Goal: Task Accomplishment & Management: Manage account settings

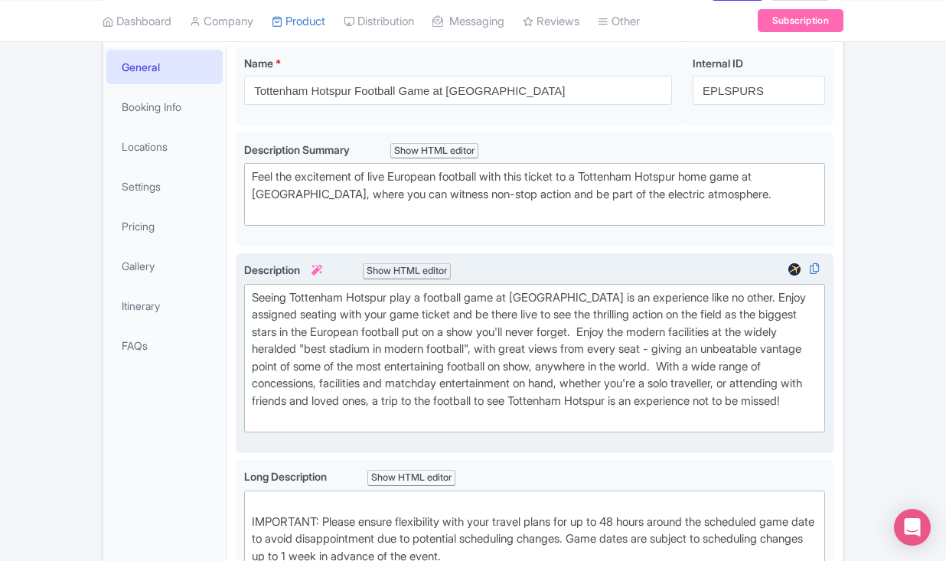
scroll to position [237, 0]
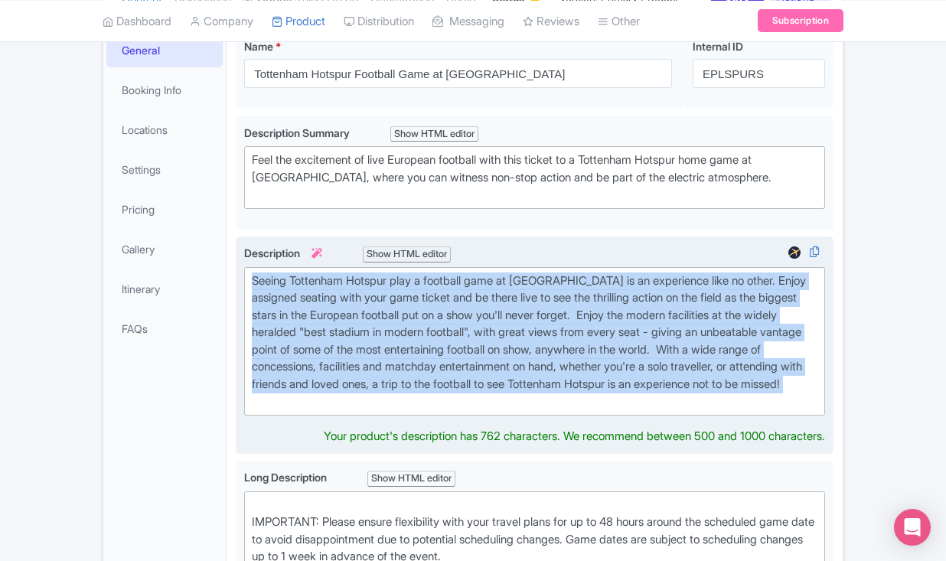
drag, startPoint x: 518, startPoint y: 480, endPoint x: 267, endPoint y: 336, distance: 289.4
click at [267, 336] on div "Description i Show HTML editor Bold Italic Strikethrough Link Heading Quote Cod…" at bounding box center [534, 330] width 581 height 171
type trix-editor "<div>Seeing Tottenham Hotspur play a football game at [GEOGRAPHIC_DATA] is an e…"
copy div "Seeing Tottenham Hotspur play a football game at [GEOGRAPHIC_DATA] is an experi…"
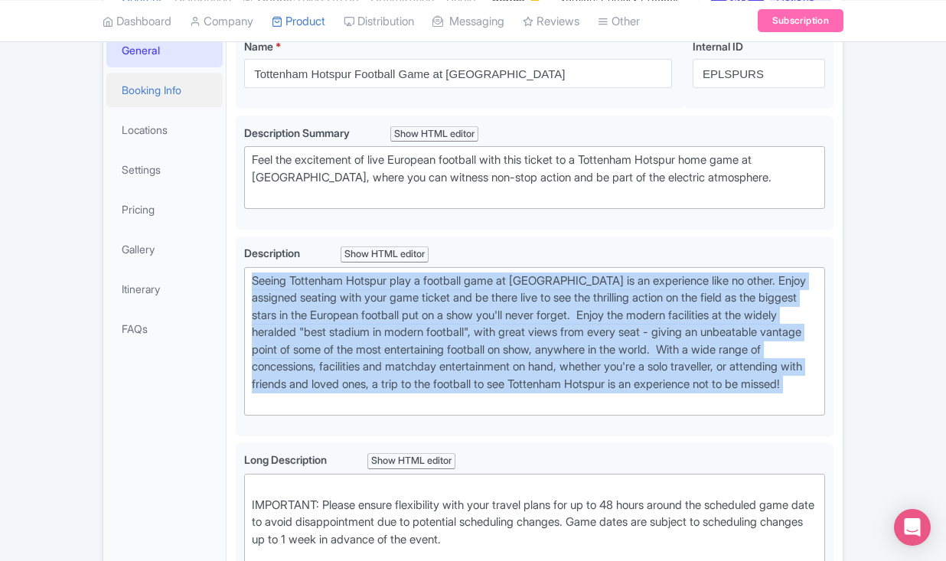
click at [189, 107] on link "Booking Info" at bounding box center [164, 90] width 116 height 34
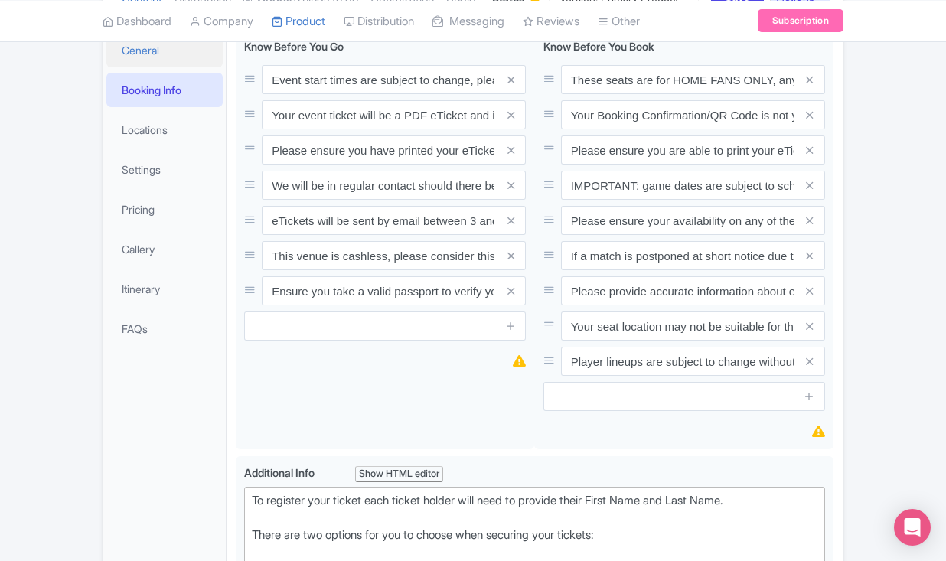
click at [173, 67] on link "General" at bounding box center [164, 50] width 116 height 34
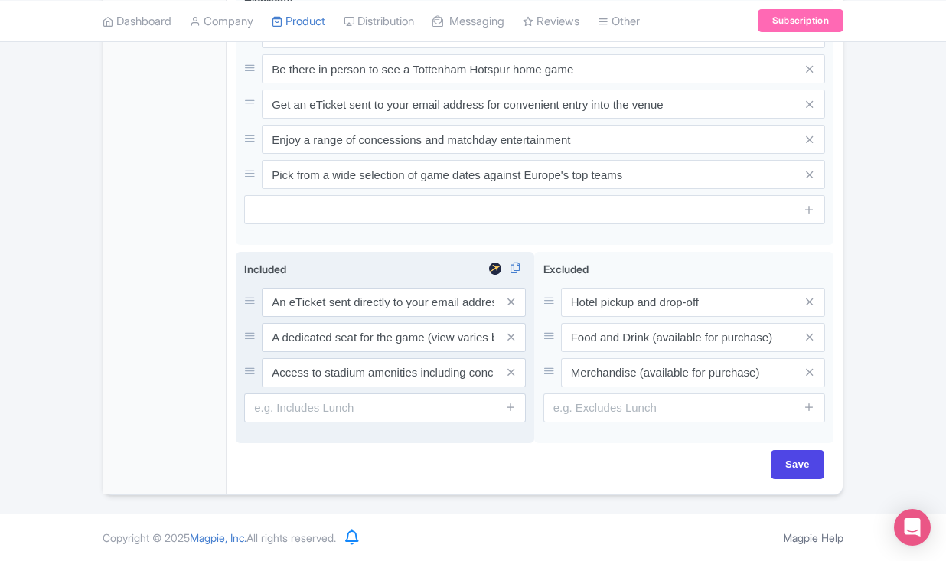
scroll to position [1375, 0]
drag, startPoint x: 268, startPoint y: 301, endPoint x: 380, endPoint y: 346, distance: 121.2
click at [380, 346] on div "An eTicket sent directly to your email address A dedicated seat for the game (v…" at bounding box center [385, 338] width 282 height 100
drag, startPoint x: 274, startPoint y: 342, endPoint x: 333, endPoint y: 374, distance: 67.1
click at [333, 374] on div "An eTicket sent directly to your email address A dedicated seat for the game (v…" at bounding box center [385, 338] width 282 height 100
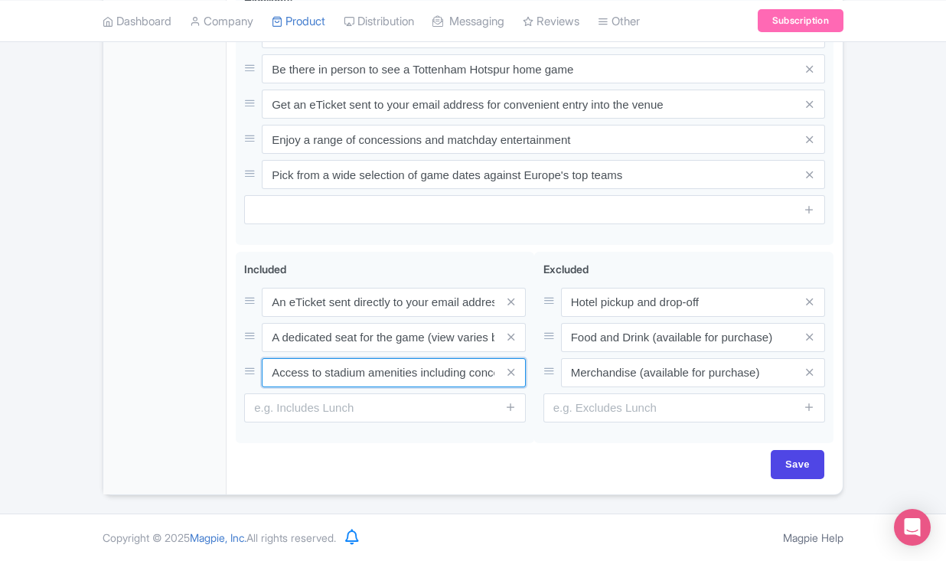
drag, startPoint x: 272, startPoint y: 370, endPoint x: 406, endPoint y: 450, distance: 155.2
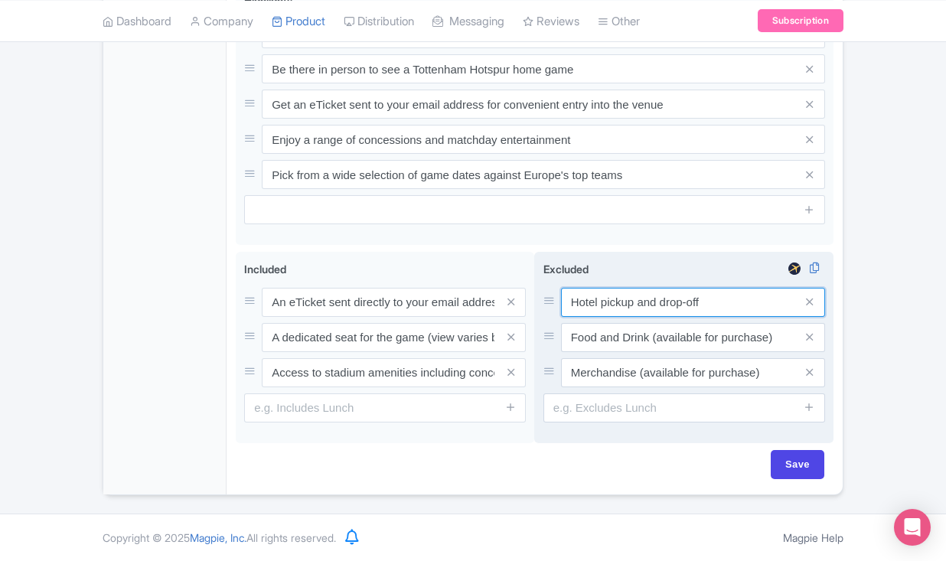
drag, startPoint x: 570, startPoint y: 302, endPoint x: 593, endPoint y: 325, distance: 32.5
click at [593, 325] on div "Hotel pickup and drop-off Food and Drink (available for purchase) Merchandise (…" at bounding box center [684, 338] width 282 height 100
drag, startPoint x: 569, startPoint y: 338, endPoint x: 602, endPoint y: 361, distance: 40.1
click at [602, 361] on div "Hotel pickup and drop-off Food and Drink (available for purchase) Merchandise (…" at bounding box center [684, 338] width 282 height 100
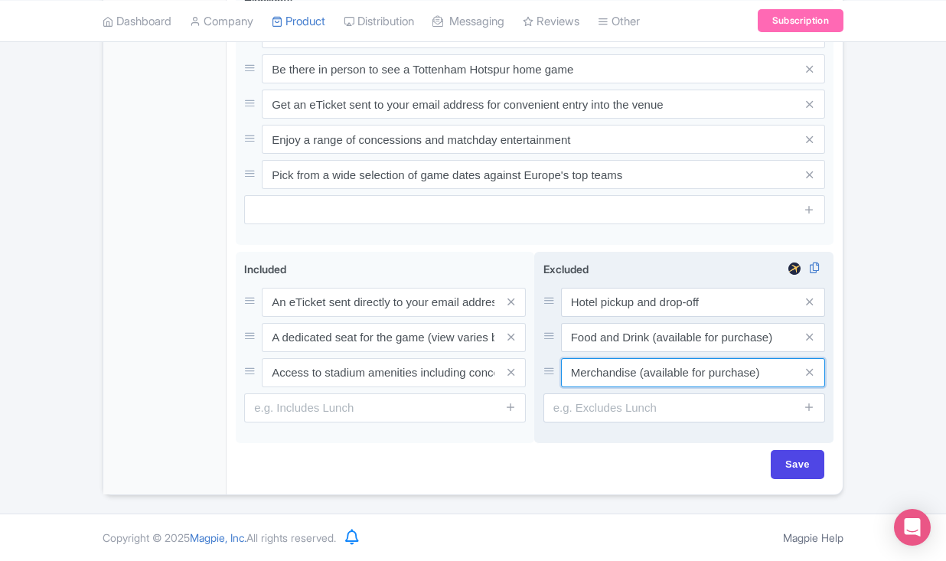
drag, startPoint x: 569, startPoint y: 374, endPoint x: 607, endPoint y: 396, distance: 44.6
click at [607, 396] on div "Excluded i Hotel pickup and drop-off Food and Drink (available for purchase) Me…" at bounding box center [684, 342] width 282 height 162
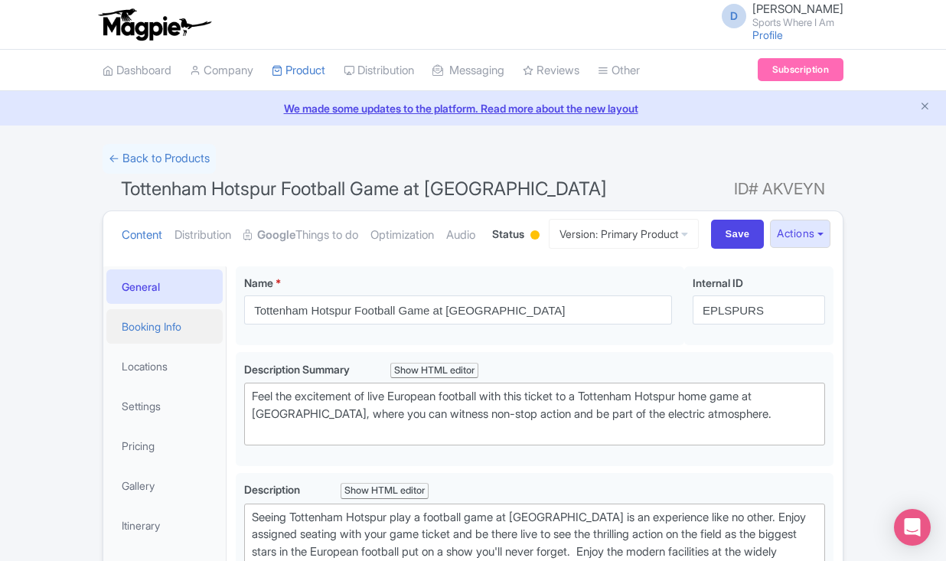
scroll to position [0, 0]
click at [186, 344] on link "Booking Info" at bounding box center [164, 326] width 116 height 34
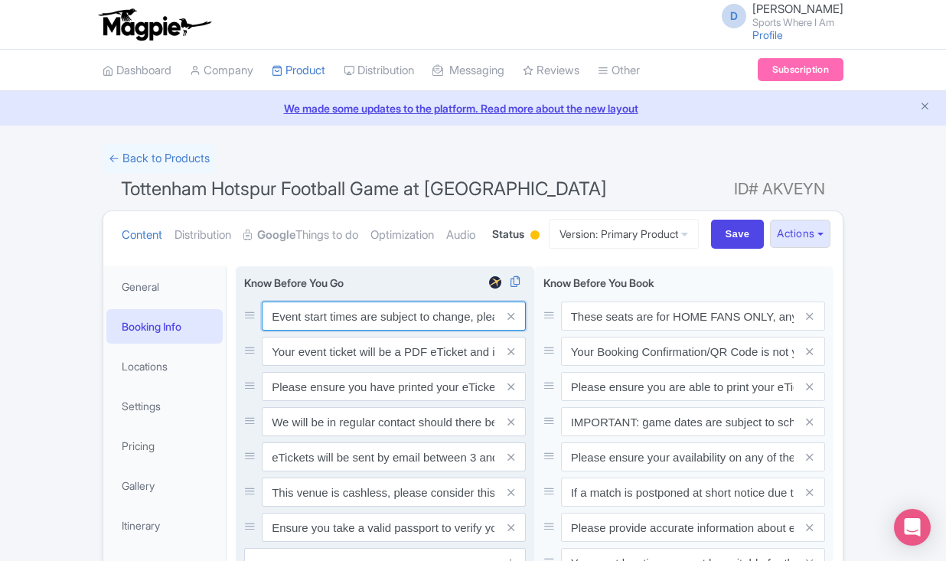
click at [289, 331] on input "Event start times are subject to change, please check these closer to the event…" at bounding box center [394, 316] width 264 height 29
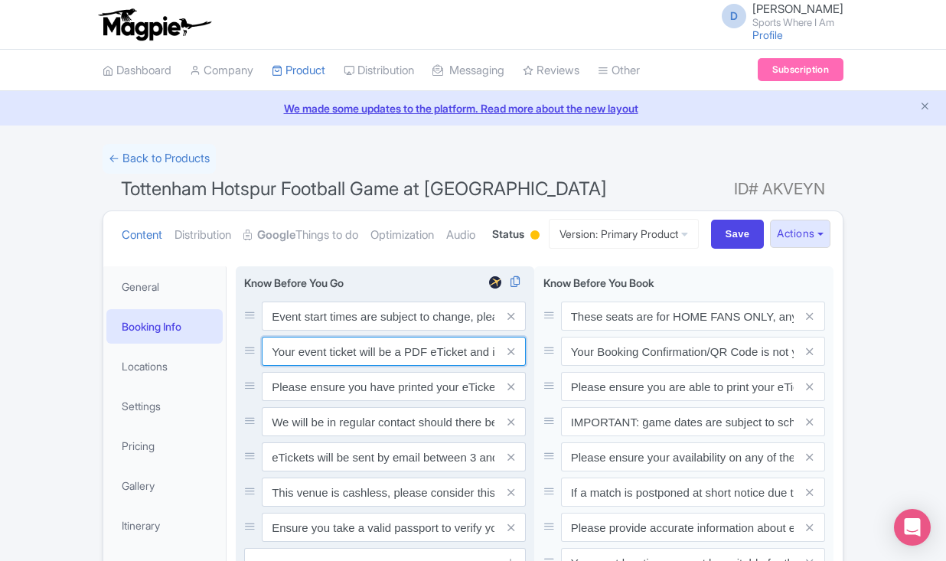
click at [315, 366] on input "Your event ticket will be a PDF eTicket and is separate from your booking confi…" at bounding box center [394, 351] width 264 height 29
click at [311, 401] on input "Please ensure you have printed your eTicket prior to the game." at bounding box center [394, 386] width 264 height 29
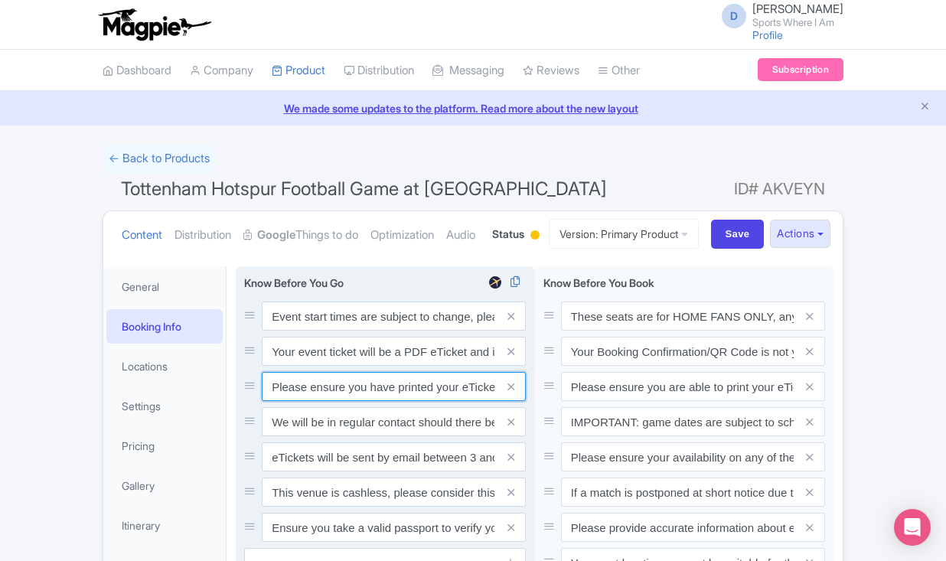
click at [311, 401] on input "Please ensure you have printed your eTicket prior to the game." at bounding box center [394, 386] width 264 height 29
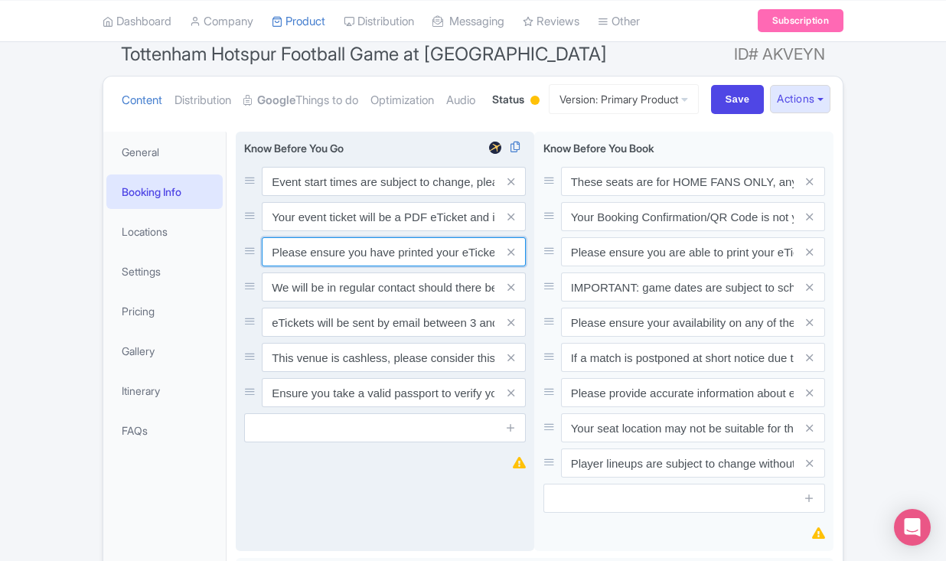
scroll to position [163, 0]
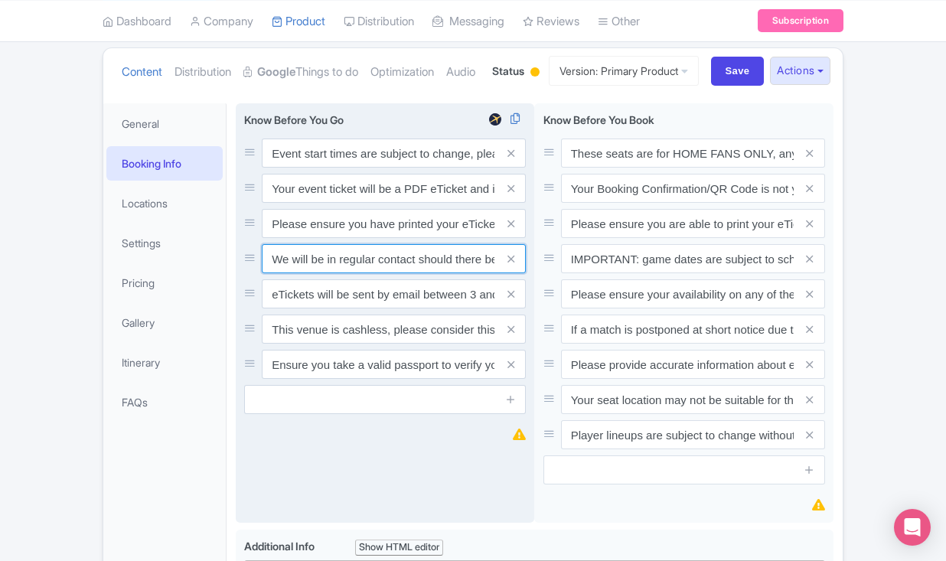
click at [312, 273] on input "We will be in regular contact should there be any updates or changes ahead of y…" at bounding box center [394, 258] width 264 height 29
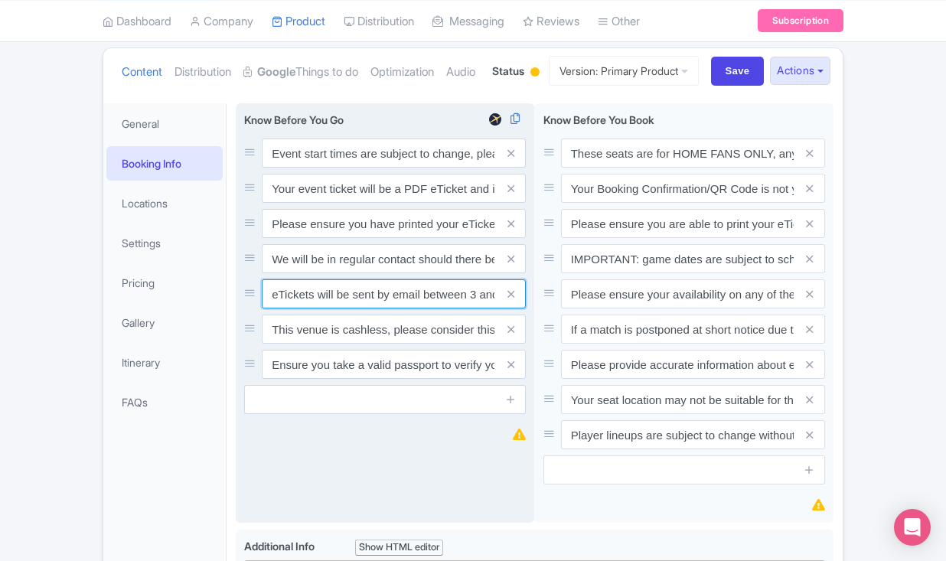
click at [300, 308] on input "eTickets will be sent by email between 3 and 5 days before the match." at bounding box center [394, 293] width 264 height 29
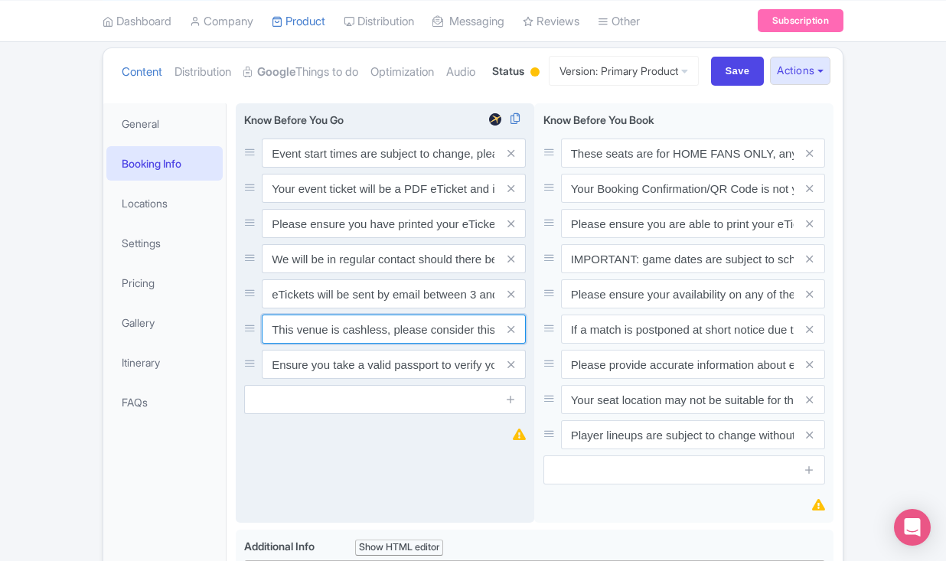
click at [286, 344] on input "This venue is cashless, please consider this for any extra purchases you wish t…" at bounding box center [394, 329] width 264 height 29
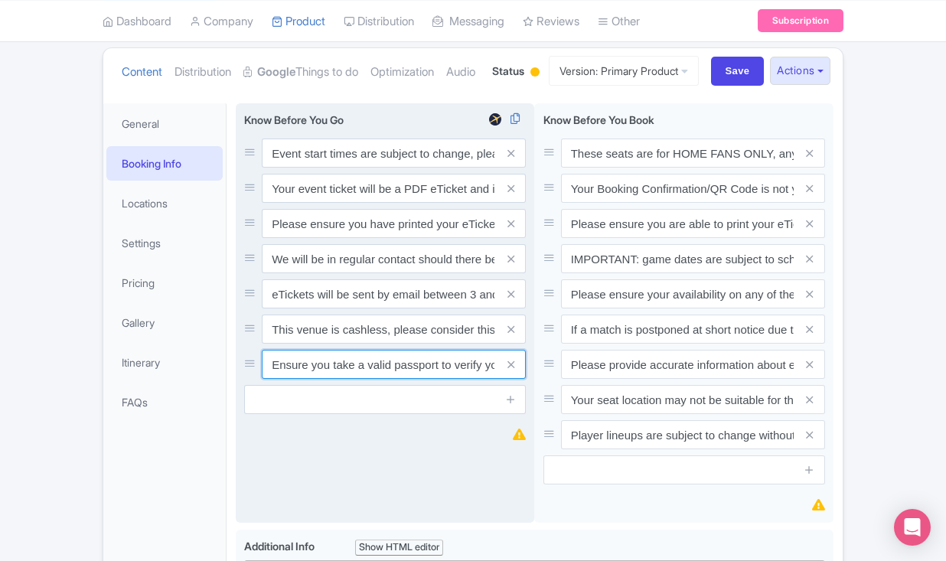
click at [302, 379] on input "Ensure you take a valid passport to verify your identity upon entry" at bounding box center [394, 364] width 264 height 29
